Goal: Book appointment/travel/reservation

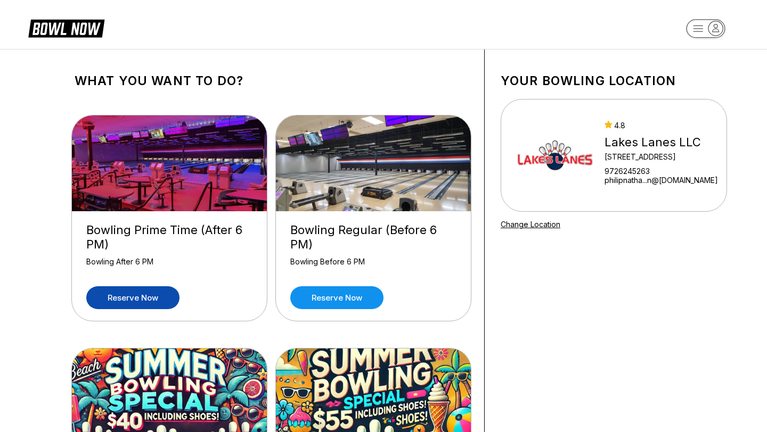
click at [125, 297] on link "Reserve now" at bounding box center [132, 297] width 93 height 23
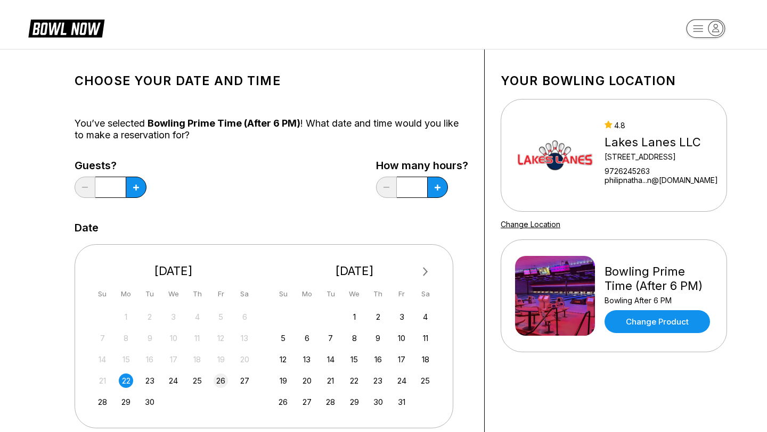
click at [222, 381] on div "26" at bounding box center [221, 381] width 14 height 14
click at [136, 189] on icon at bounding box center [136, 188] width 6 height 6
type input "*"
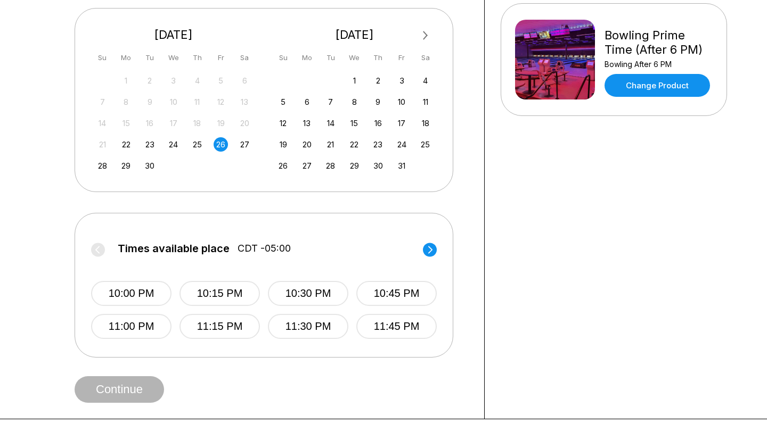
scroll to position [245, 0]
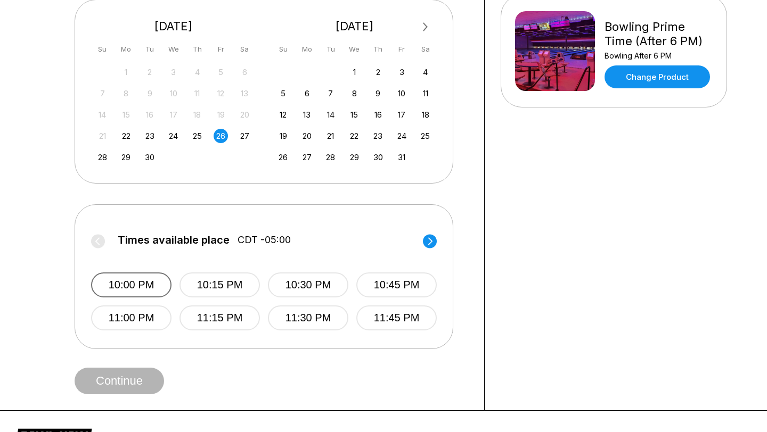
click at [162, 284] on button "10:00 PM" at bounding box center [131, 285] width 80 height 25
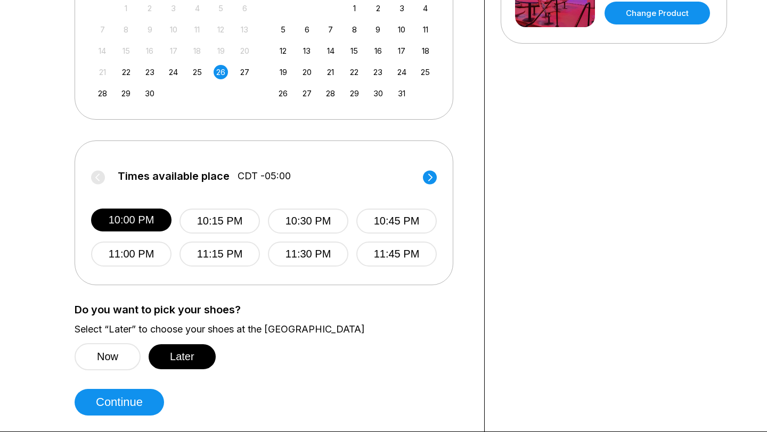
scroll to position [309, 0]
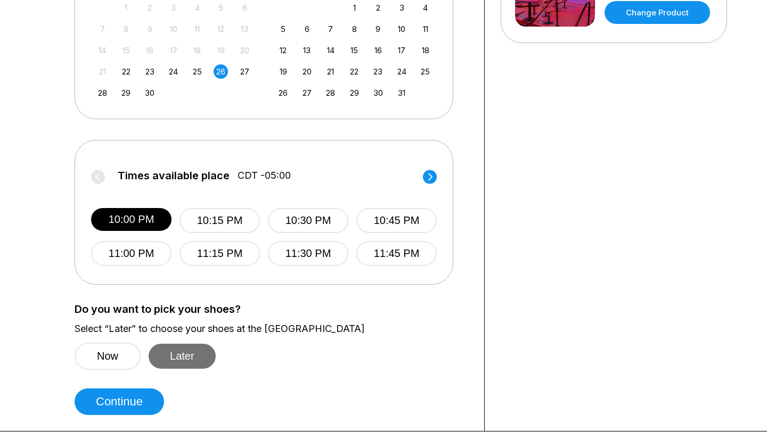
click at [171, 350] on button "Later" at bounding box center [182, 356] width 67 height 25
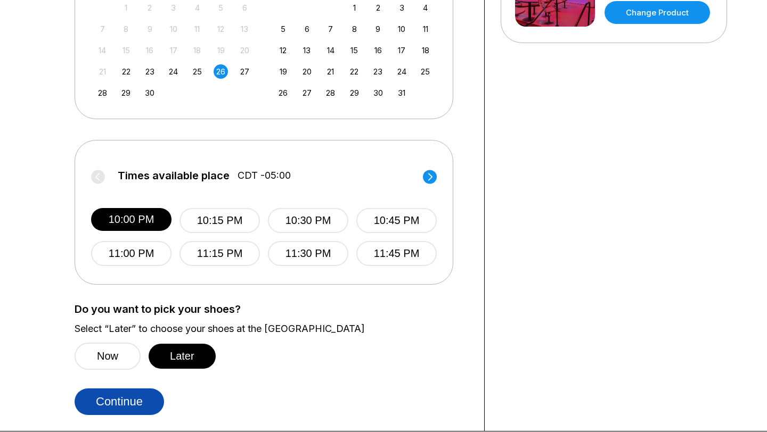
click at [138, 395] on button "Continue" at bounding box center [119, 402] width 89 height 27
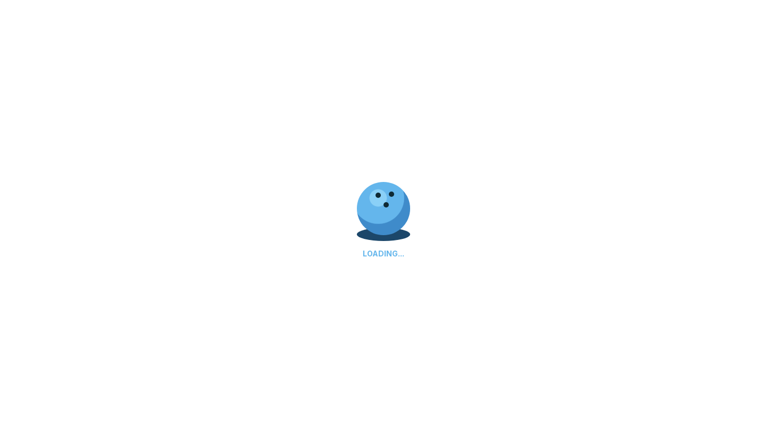
select select "**"
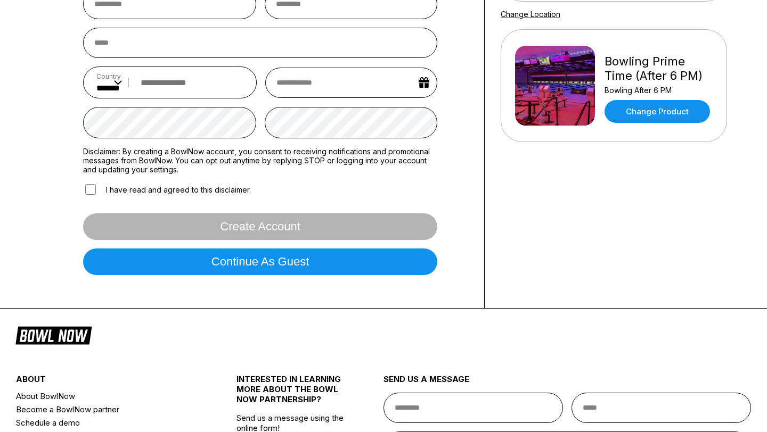
scroll to position [212, 0]
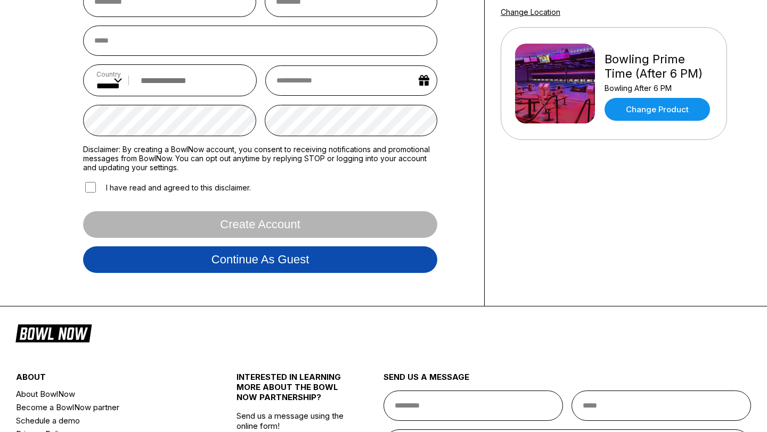
click at [224, 263] on button "Continue as guest" at bounding box center [260, 260] width 354 height 27
